Goal: Information Seeking & Learning: Learn about a topic

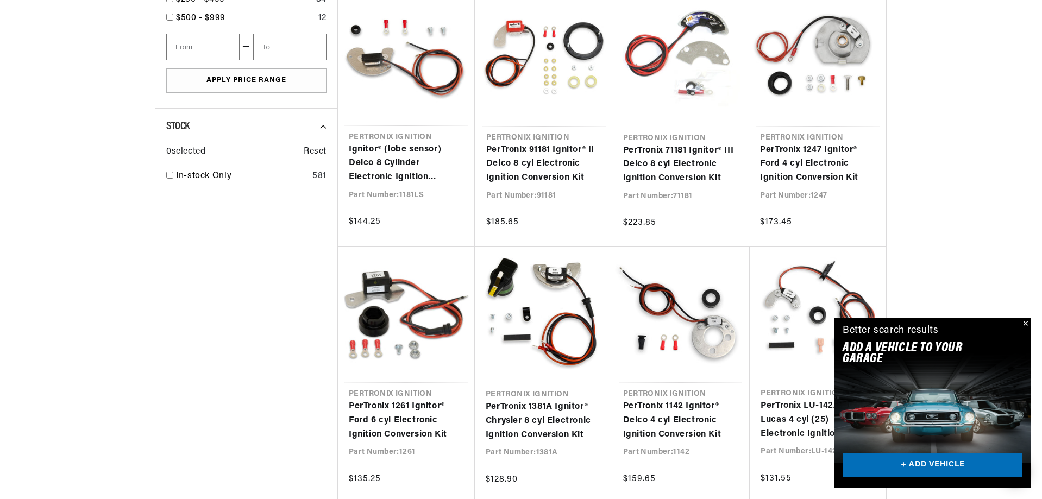
scroll to position [0, 679]
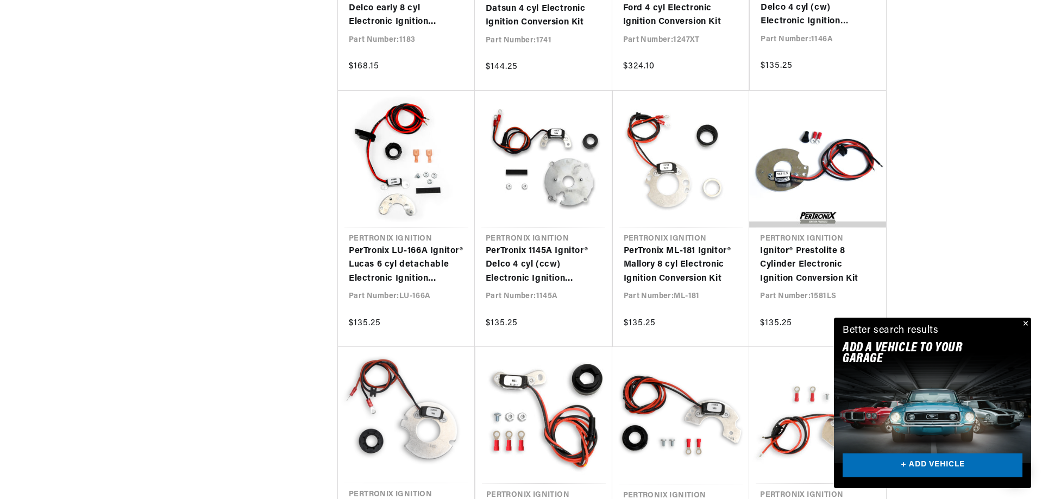
scroll to position [2065, 0]
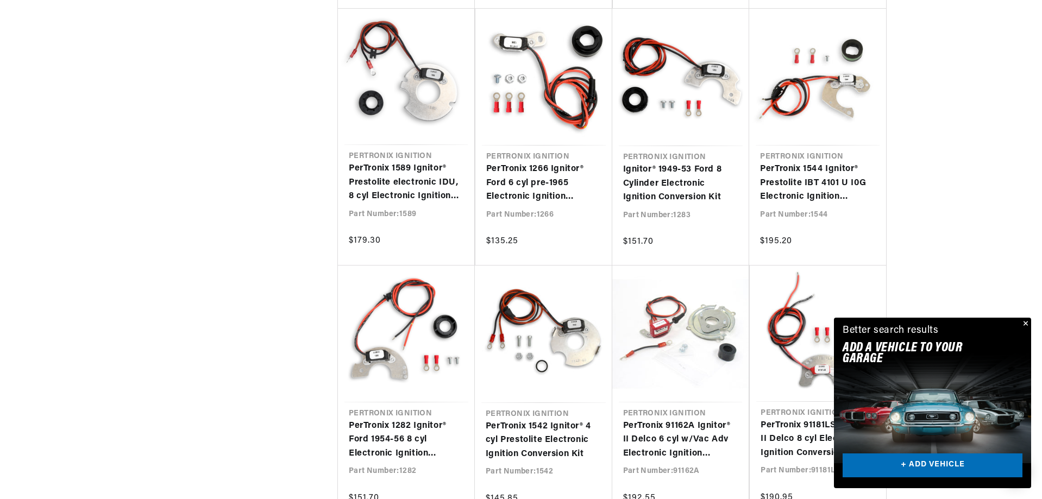
scroll to position [0, 1358]
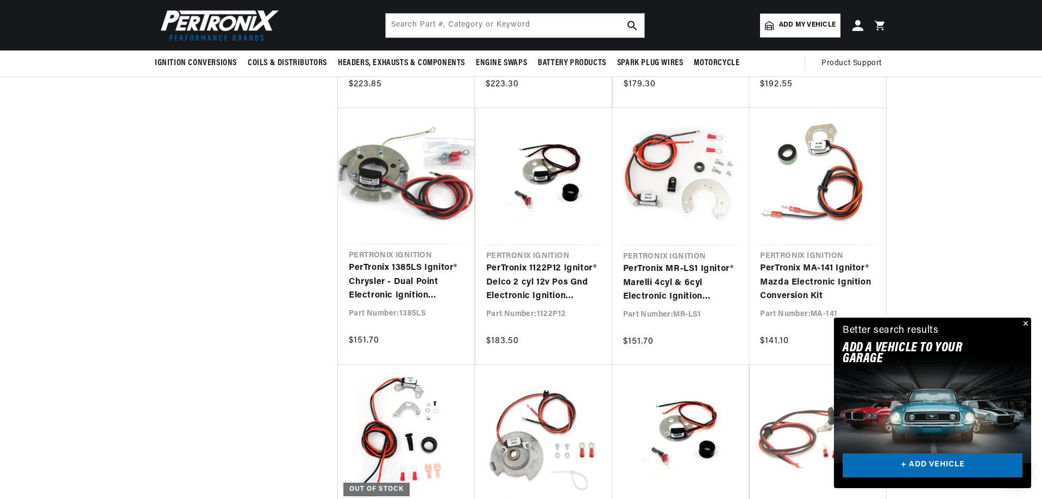
scroll to position [3750, 0]
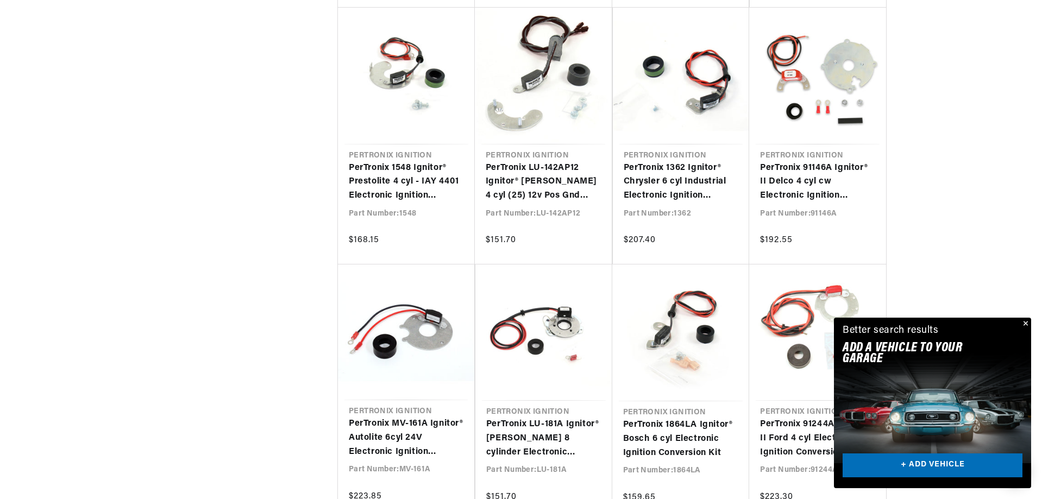
scroll to position [0, 364]
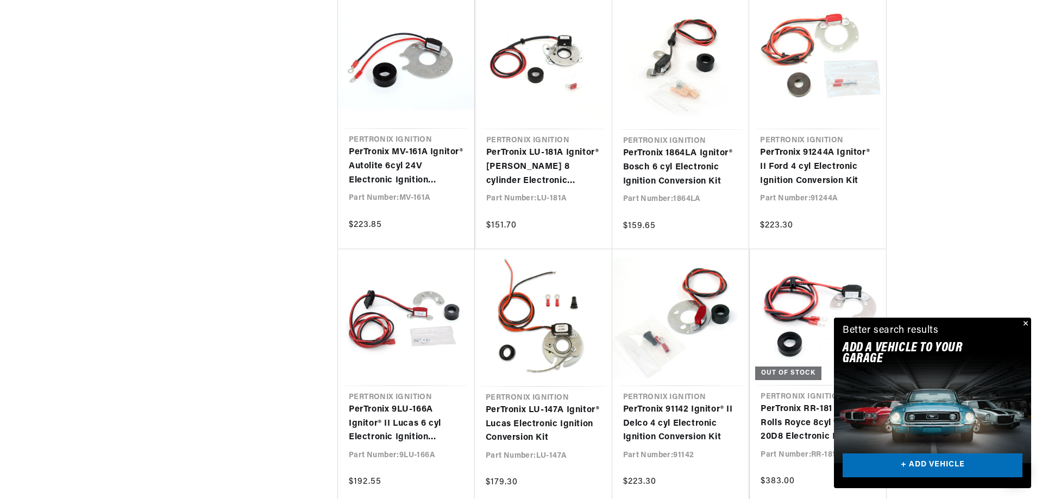
scroll to position [0, 679]
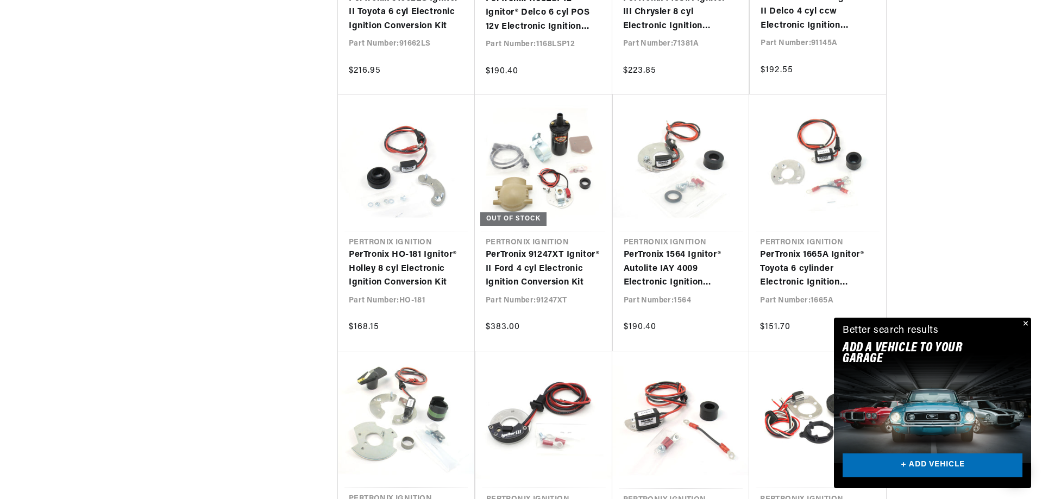
scroll to position [6793, 0]
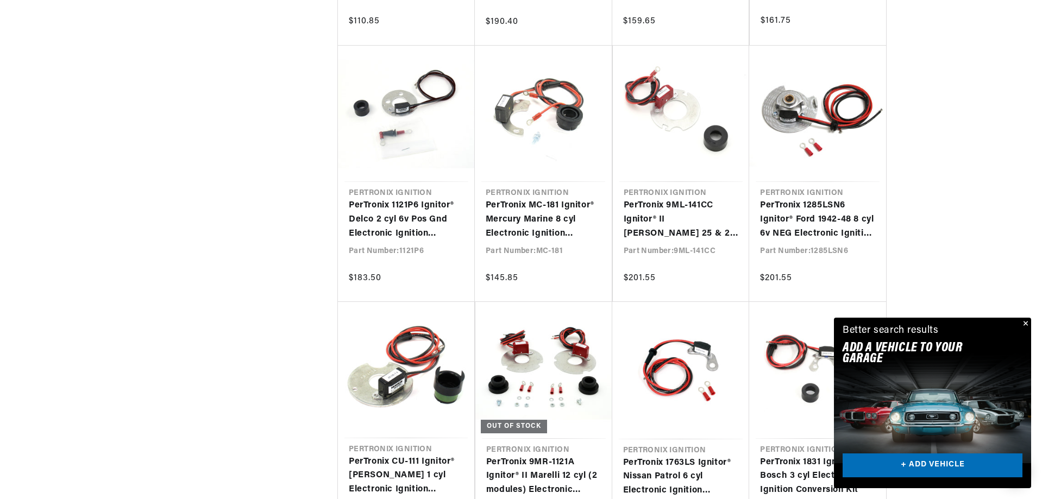
click at [1025, 322] on button "Close" at bounding box center [1024, 324] width 13 height 13
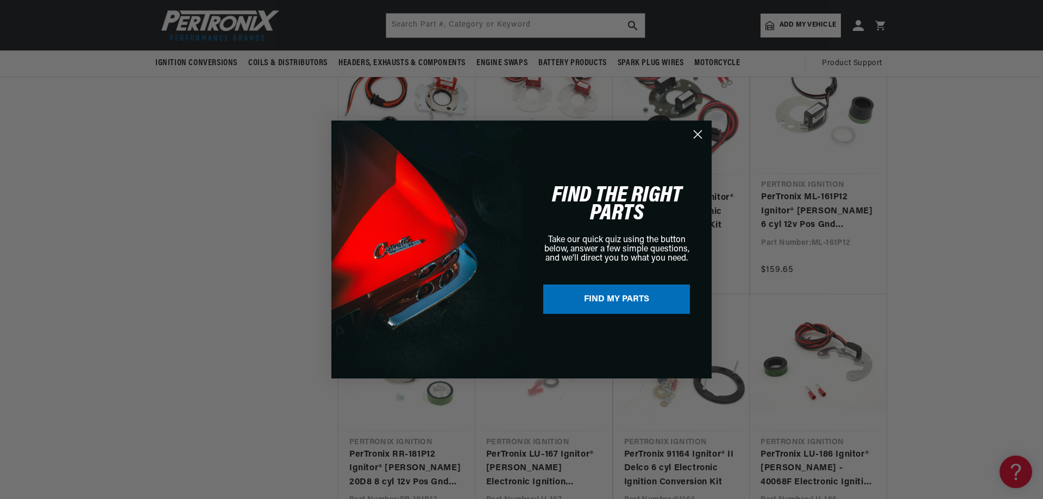
click at [697, 136] on circle "Close dialog" at bounding box center [698, 135] width 18 height 18
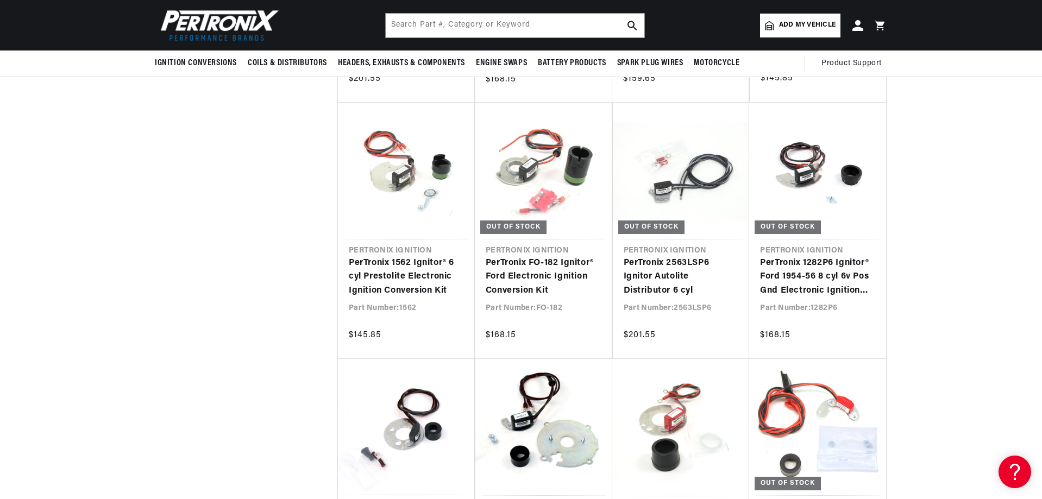
scroll to position [0, 1358]
click at [545, 26] on input "text" at bounding box center [515, 26] width 259 height 24
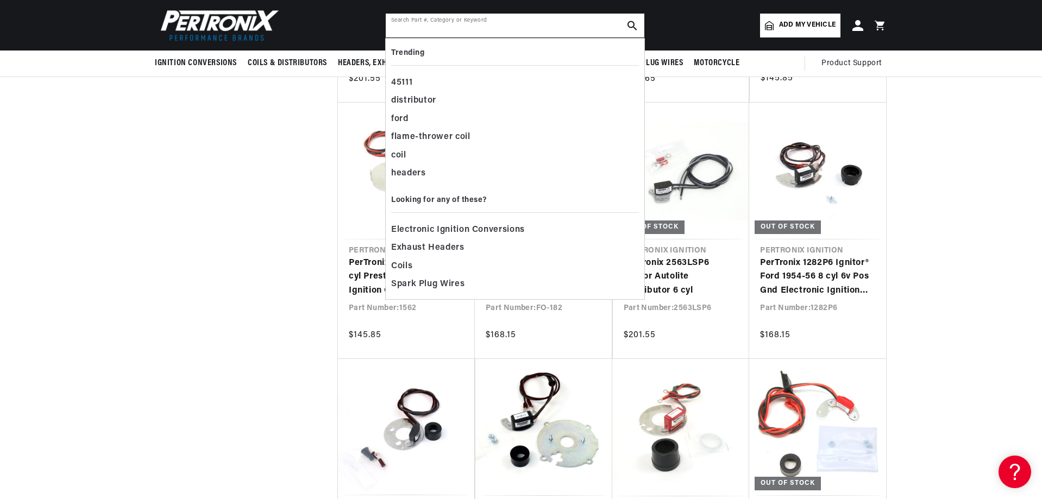
scroll to position [0, 0]
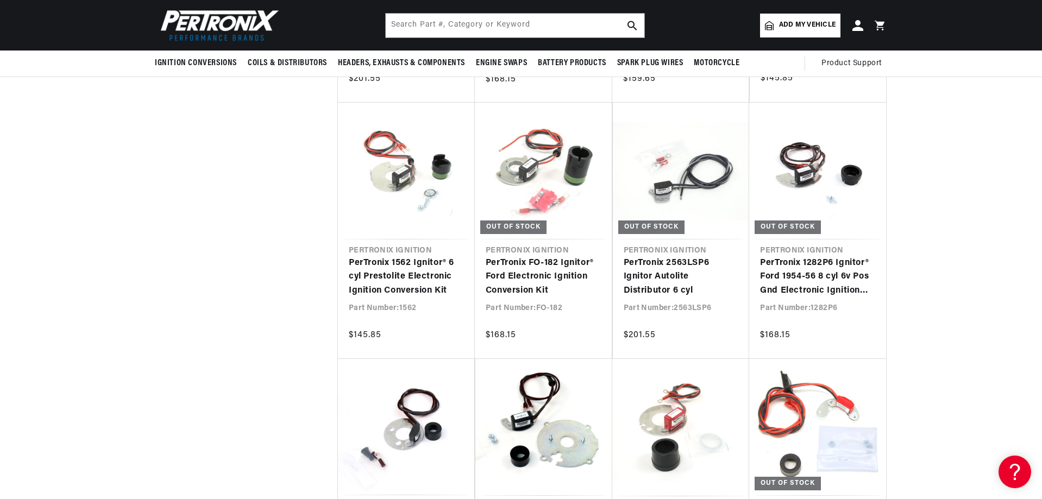
scroll to position [0, 1358]
